Goal: Information Seeking & Learning: Learn about a topic

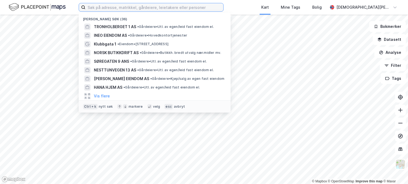
click at [108, 8] on input at bounding box center [154, 7] width 138 height 8
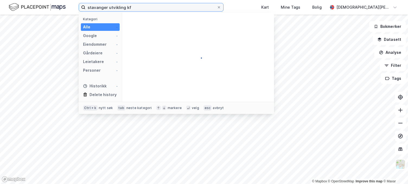
type input "stavanger utvikling kf"
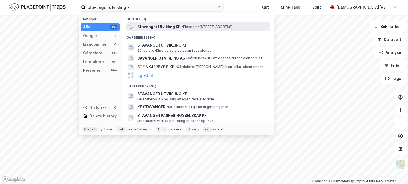
click at [161, 26] on span "Stavanger Utvikling KF" at bounding box center [158, 27] width 43 height 7
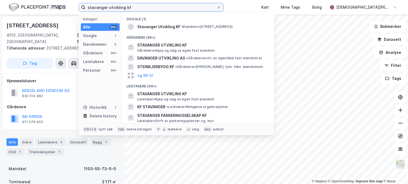
click at [137, 7] on input "stavanger utvikling kf" at bounding box center [150, 7] width 131 height 8
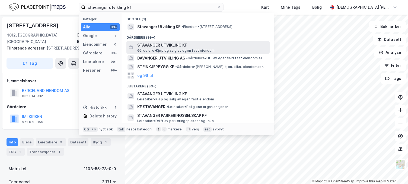
click at [176, 43] on span "STAVANGER UTVIKLING KF" at bounding box center [202, 45] width 130 height 7
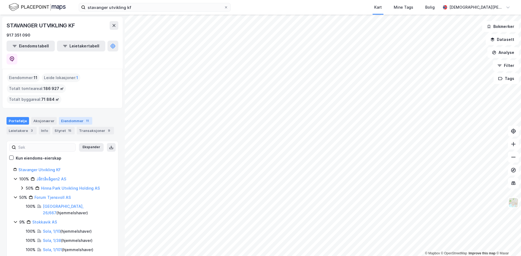
click at [77, 117] on div "Eiendommer 11" at bounding box center [75, 121] width 33 height 8
